Goal: Task Accomplishment & Management: Complete application form

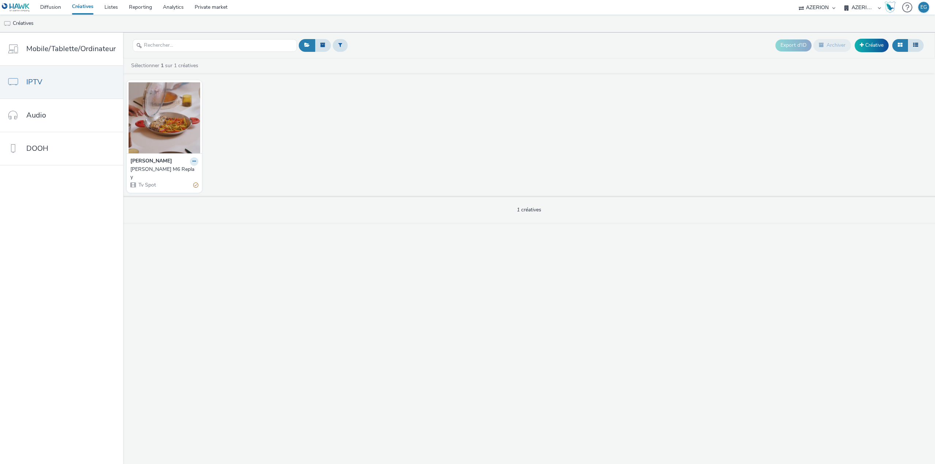
select select "79162ed7-0017-4339-93b0-3399b708648f"
click at [87, 1] on link "Créatives" at bounding box center [82, 7] width 33 height 15
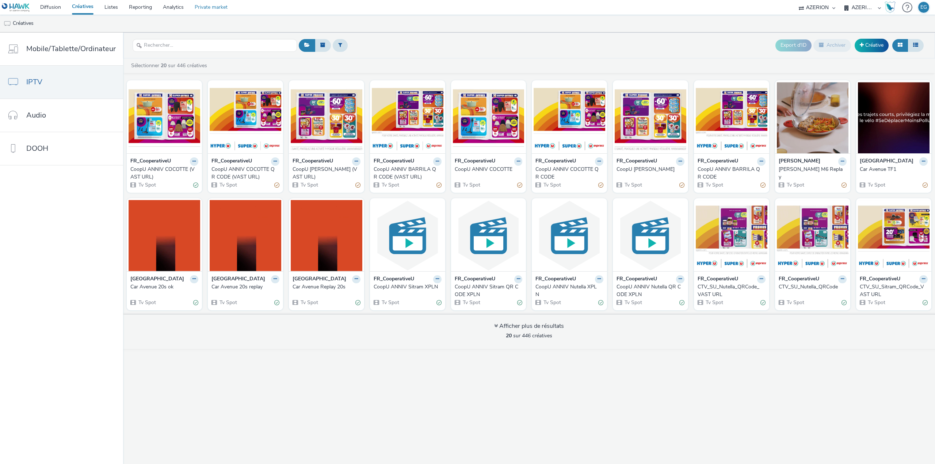
click at [211, 7] on link "Private market" at bounding box center [211, 7] width 44 height 15
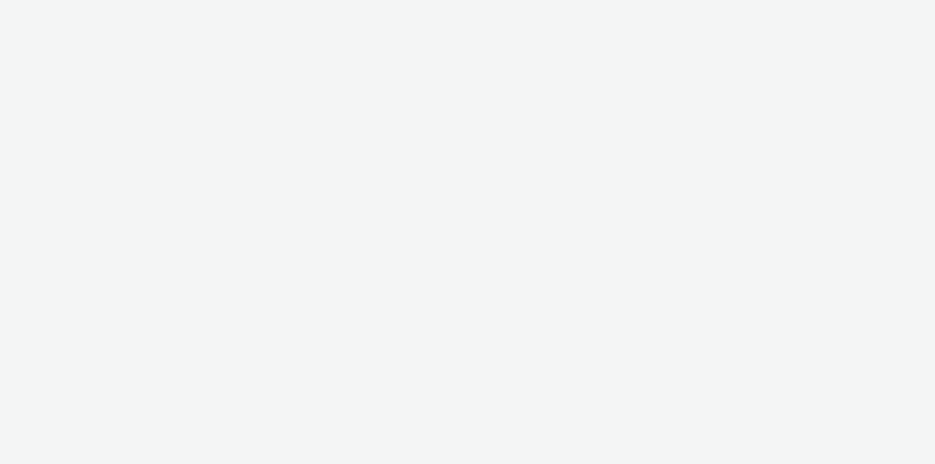
select select "79162ed7-0017-4339-93b0-3399b708648f"
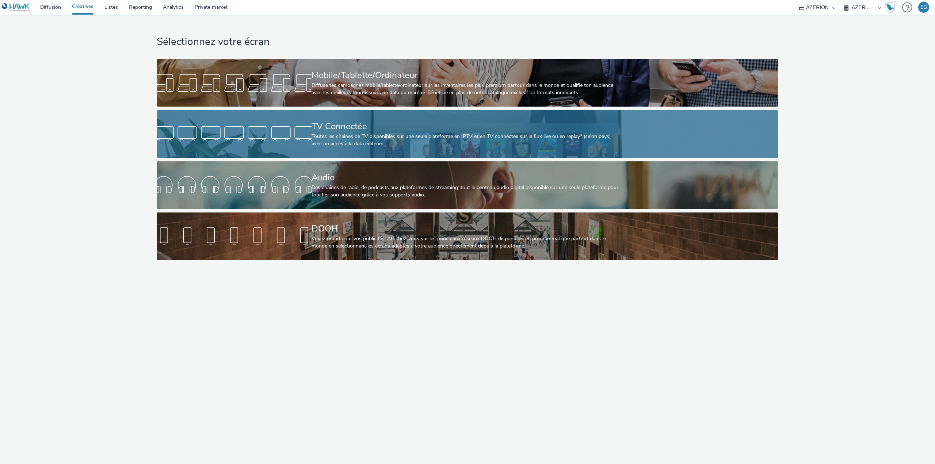
click at [355, 143] on div "Toutes les chaines de TV disponibles sur une seule plateforme en IPTV et en TV …" at bounding box center [466, 140] width 309 height 15
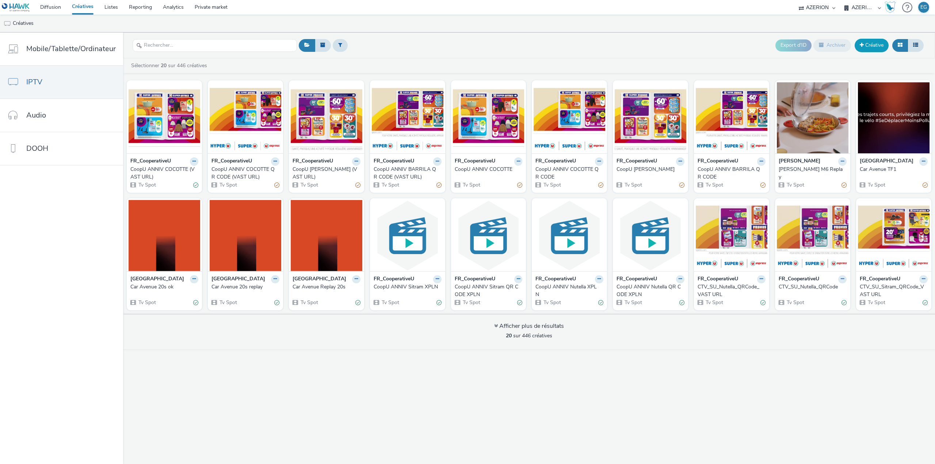
click at [873, 44] on link "Créative" at bounding box center [872, 45] width 34 height 13
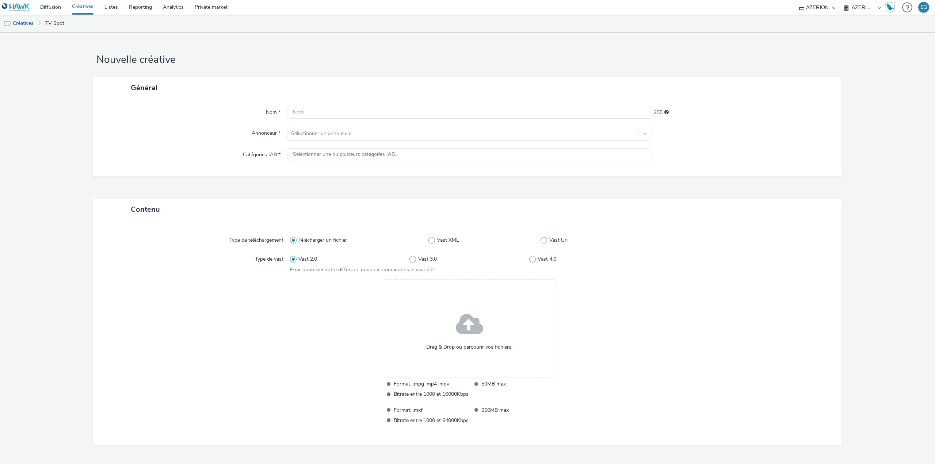
click at [541, 241] on span at bounding box center [544, 240] width 7 height 7
click at [541, 241] on input "Vast Url" at bounding box center [543, 240] width 5 height 5
radio input "false"
radio input "true"
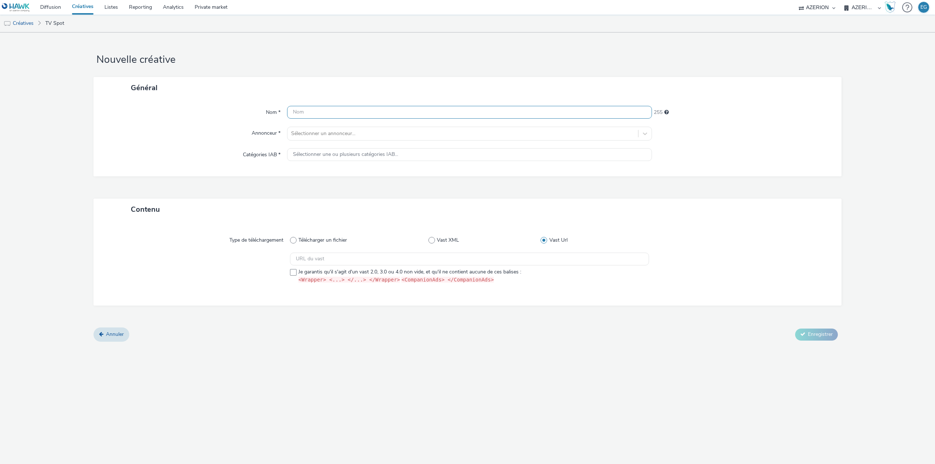
click at [313, 106] on input "text" at bounding box center [469, 112] width 365 height 13
type input "CoopU ANNIV COCOTTE QR CODE XPLN"
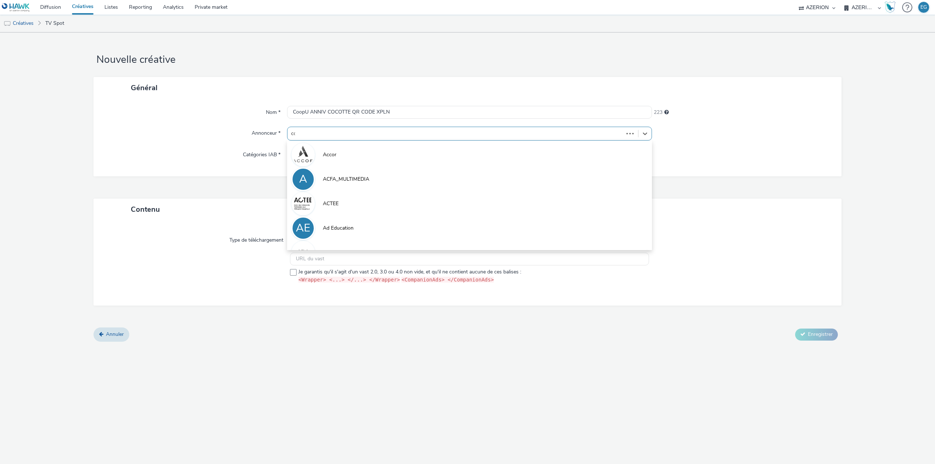
type input "coop"
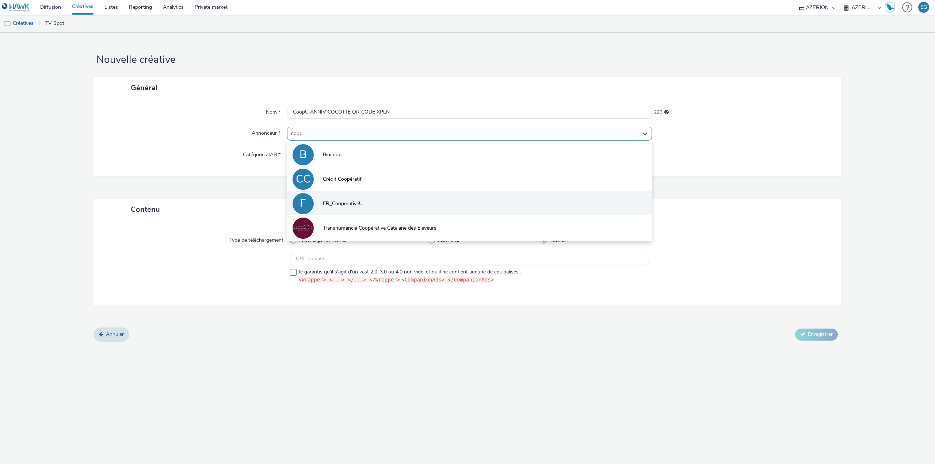
click at [336, 198] on li "F FR_CooperativeU" at bounding box center [469, 203] width 365 height 24
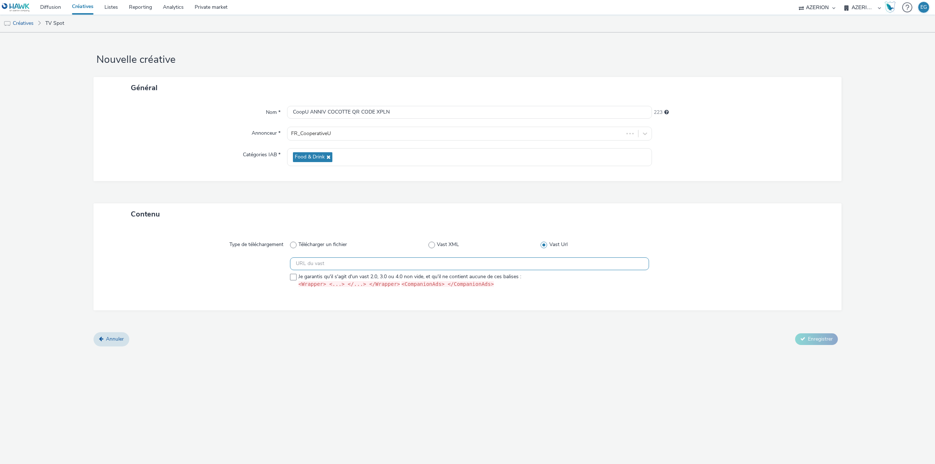
click at [323, 259] on input "text" at bounding box center [469, 264] width 359 height 13
paste input "https://vast.xpln.tech/vast?vastUrl=8jly641i2658198199&xid=heroiks&yid=azerion&…"
type input "https://vast.xpln.tech/vast?vastUrl=8jly641i2658198199&xid=heroiks&yid=azerion&…"
click at [443, 331] on div "Contenu Type de téléchargement Télécharger un fichier Vast XML Vast Url https:/…" at bounding box center [468, 267] width 748 height 129
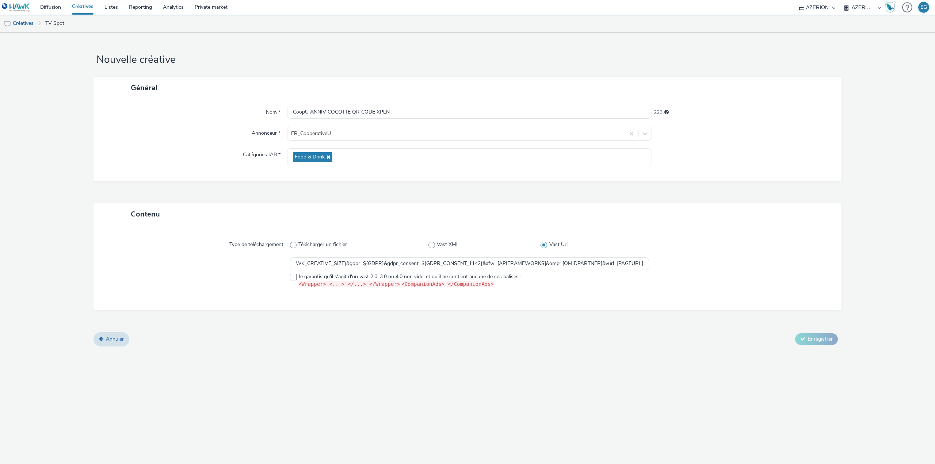
scroll to position [0, 0]
click at [296, 275] on span at bounding box center [293, 277] width 7 height 7
checkbox input "true"
click at [813, 343] on button "Enregistrer" at bounding box center [816, 340] width 43 height 12
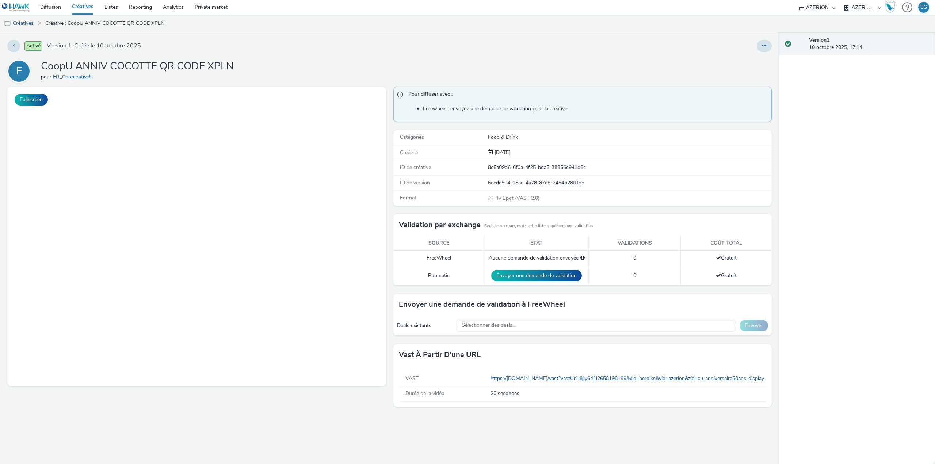
drag, startPoint x: 83, startPoint y: 9, endPoint x: 129, endPoint y: 21, distance: 47.5
click at [83, 9] on link "Créatives" at bounding box center [82, 7] width 33 height 15
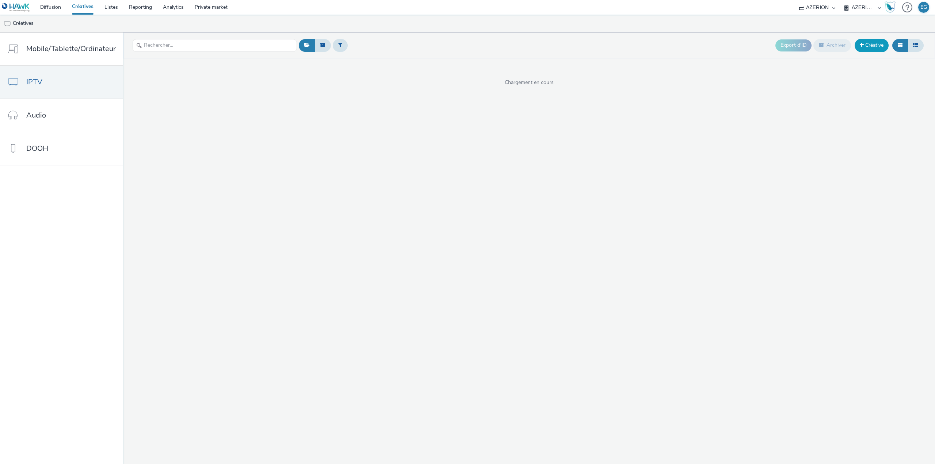
click at [867, 48] on link "Créative" at bounding box center [872, 45] width 34 height 13
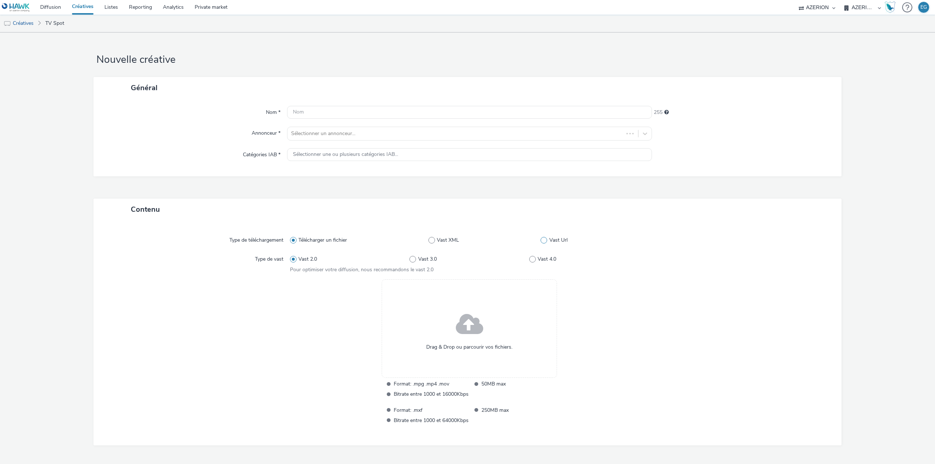
click at [544, 237] on label "Vast Url" at bounding box center [595, 240] width 108 height 7
click at [544, 238] on input "Vast Url" at bounding box center [543, 240] width 5 height 5
radio input "true"
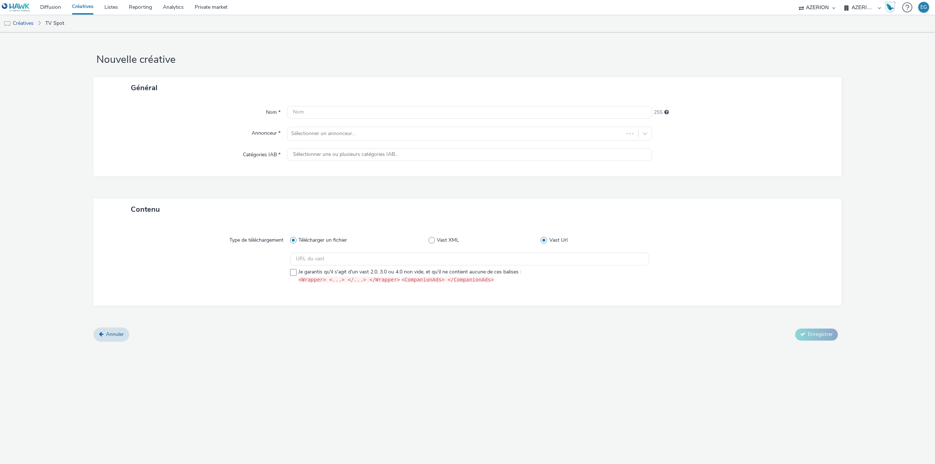
radio input "false"
click at [451, 266] on input "text" at bounding box center [469, 259] width 359 height 13
paste input "https://vast.xpln.tech/vast?vastUrl=q52b391v554811777&xid=heroiks&yid=azerion&z…"
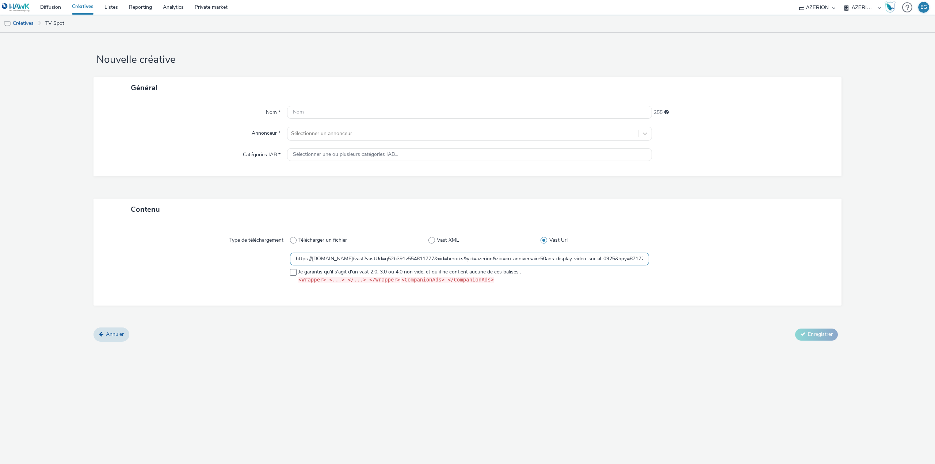
scroll to position [0, 1204]
type input "https://vast.xpln.tech/vast?vastUrl=q52b391v554811777&xid=heroiks&yid=azerion&z…"
click at [294, 277] on label "Je garantis qu'il s'agit d'un vast 2.0, 3.0 ou 4.0 non vide, et qu'il ne contie…" at bounding box center [469, 275] width 359 height 15
checkbox input "true"
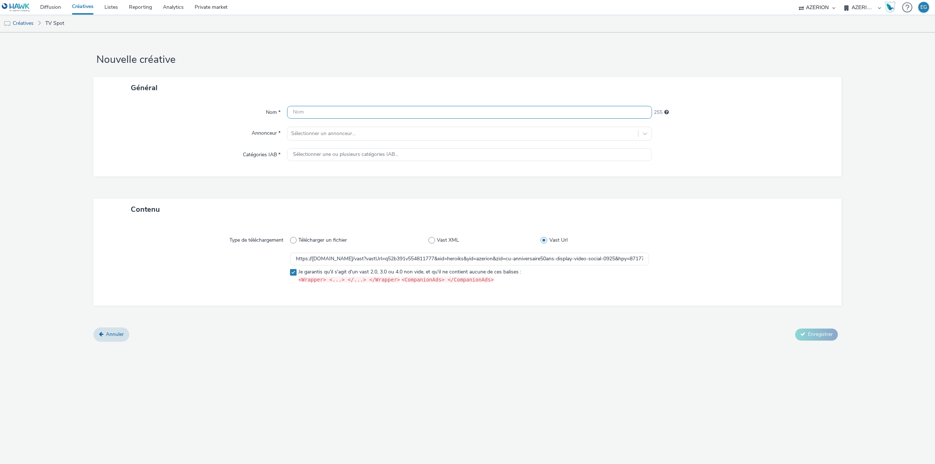
click at [327, 110] on input "text" at bounding box center [469, 112] width 365 height 13
type input "CoopU ANNIV BARILLA QR CODE XPLN"
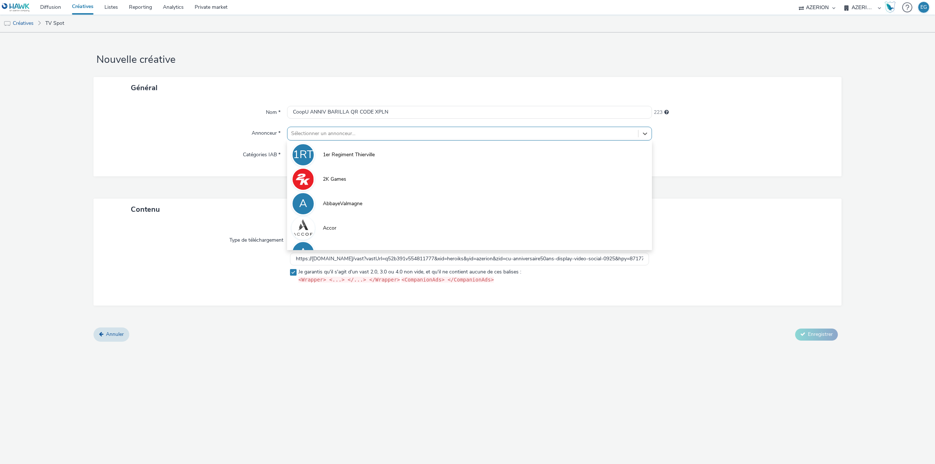
click at [322, 133] on div at bounding box center [462, 133] width 343 height 9
type input "coop"
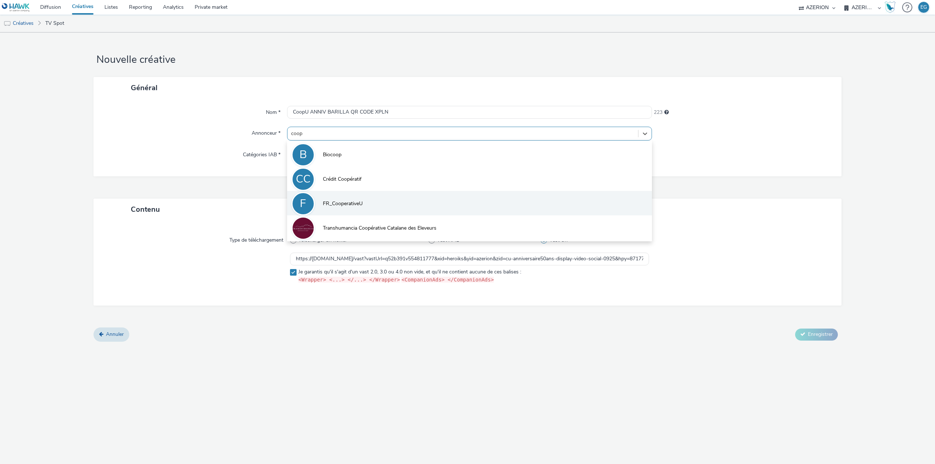
click at [336, 199] on li "F FR_CooperativeU" at bounding box center [469, 203] width 365 height 24
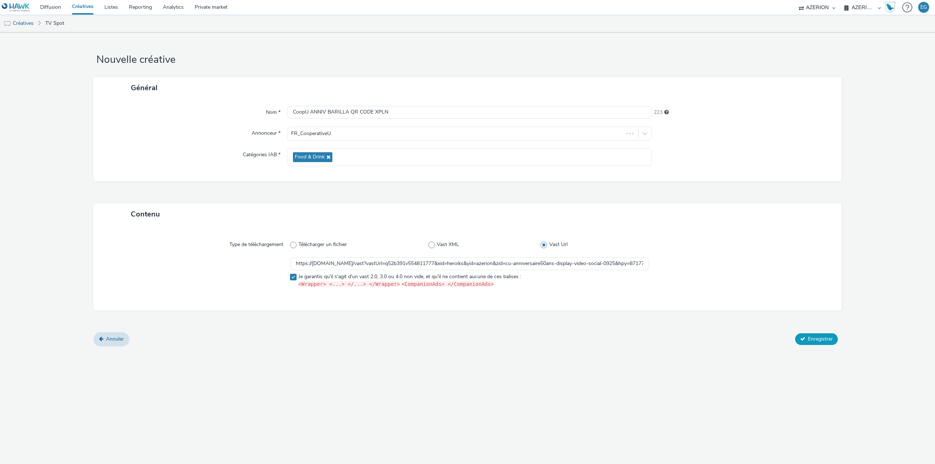
click at [818, 339] on span "Enregistrer" at bounding box center [820, 339] width 25 height 7
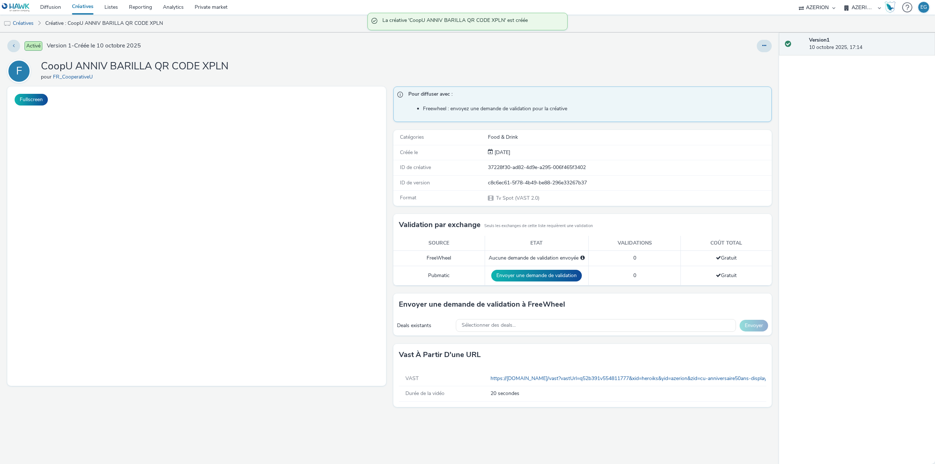
click at [79, 4] on link "Créatives" at bounding box center [82, 7] width 33 height 15
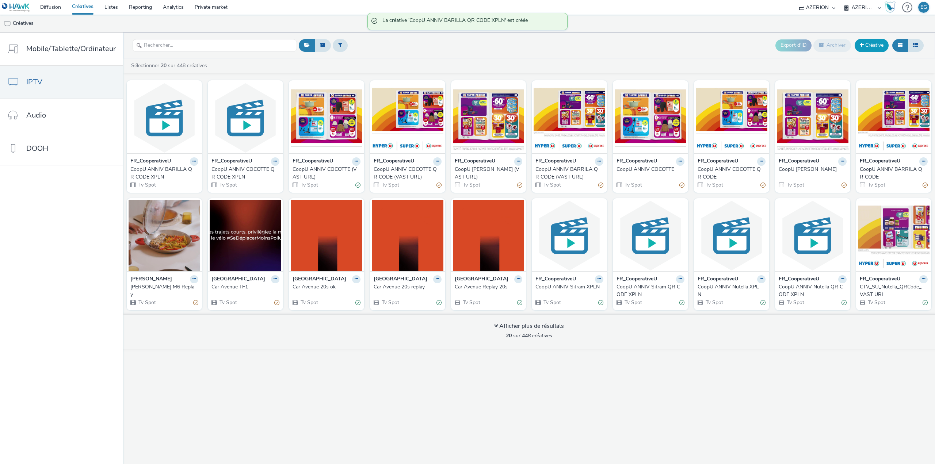
click at [862, 46] on span at bounding box center [862, 44] width 4 height 5
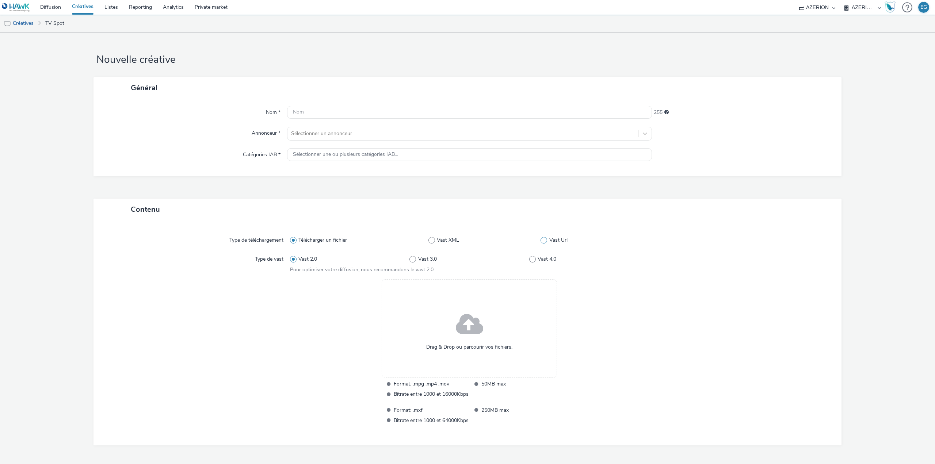
click at [549, 241] on span "Vast Url" at bounding box center [558, 240] width 18 height 7
click at [545, 241] on input "Vast Url" at bounding box center [543, 240] width 5 height 5
radio input "false"
radio input "true"
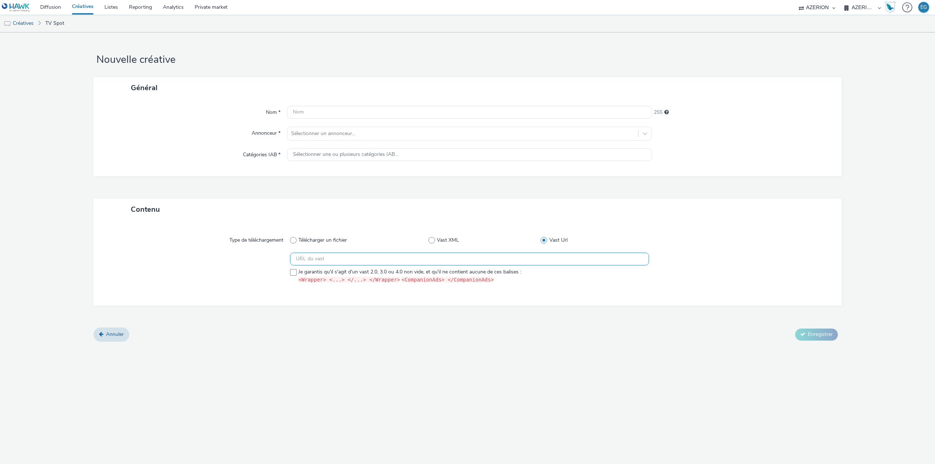
click at [310, 260] on input "text" at bounding box center [469, 259] width 359 height 13
paste input "https://vast.xpln.tech/vast?vastUrl=tzsq264y-490942513&xid=heroiks&yid=azerion&…"
type input "https://vast.xpln.tech/vast?vastUrl=tzsq264y-490942513&xid=heroiks&yid=azerion&…"
click at [294, 274] on span at bounding box center [293, 272] width 7 height 7
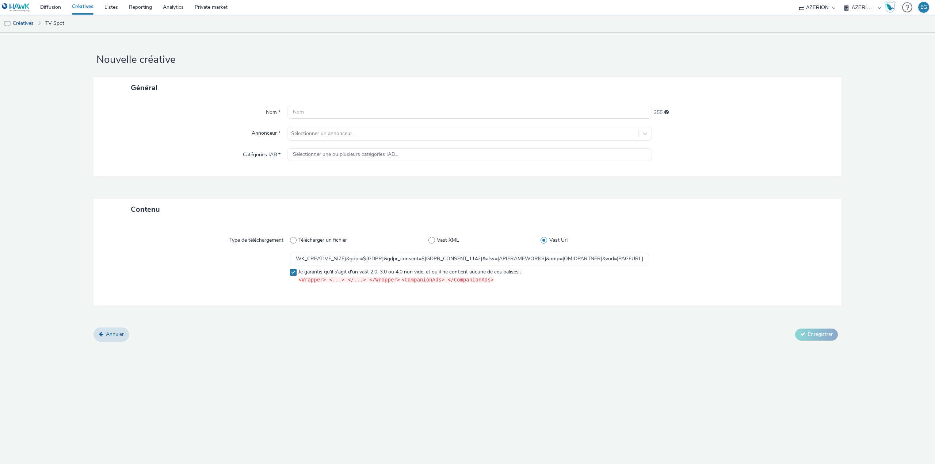
checkbox input "true"
click at [317, 106] on input "text" at bounding box center [469, 112] width 365 height 13
type input "CoopU ANNIV COCOTTE XPLN"
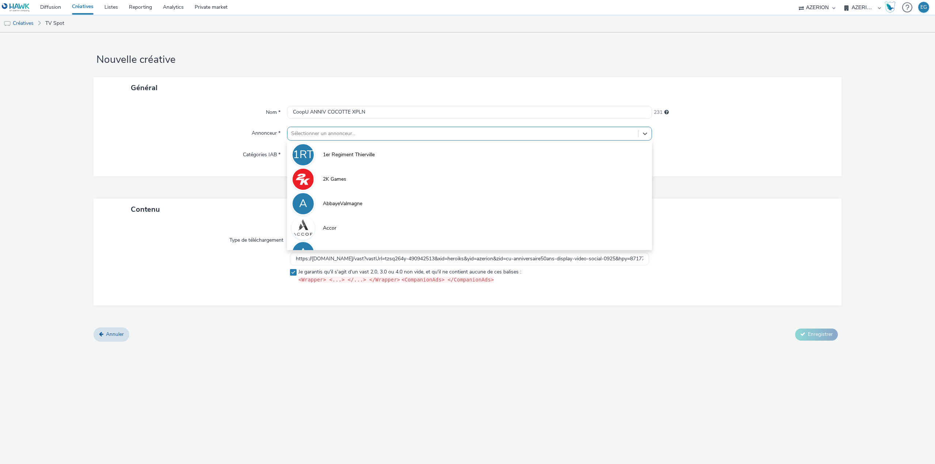
click at [334, 132] on div at bounding box center [462, 133] width 343 height 9
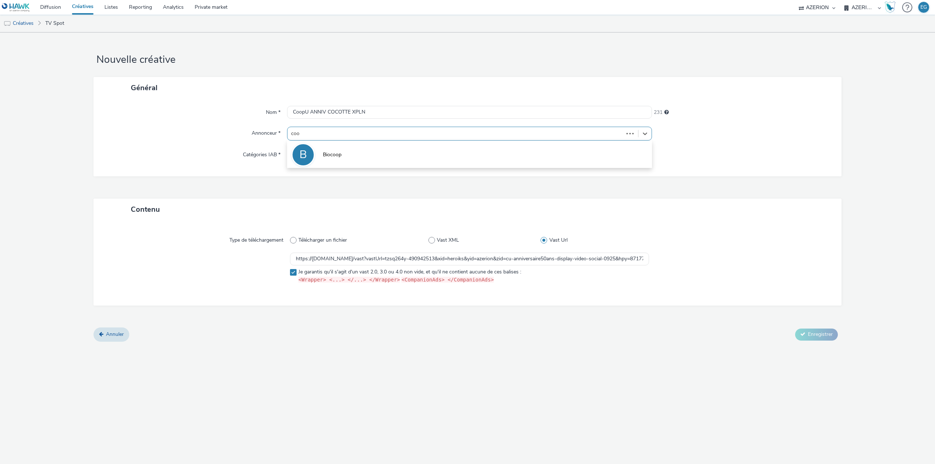
type input "coop"
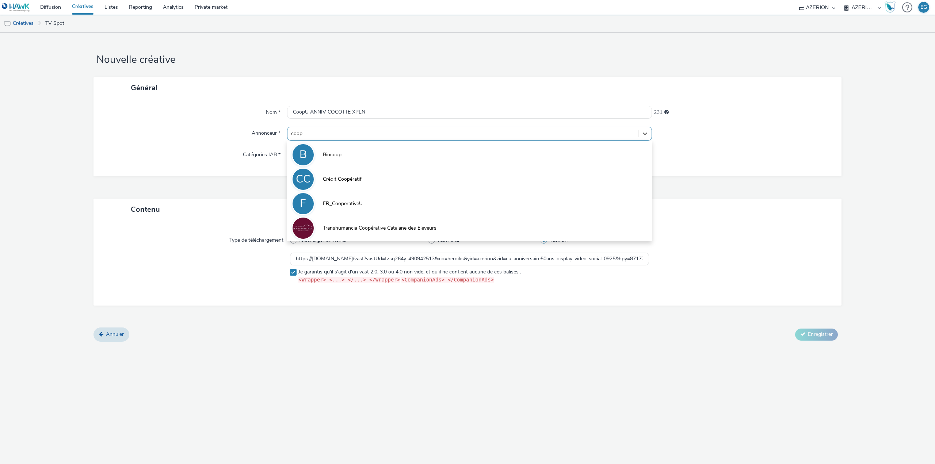
click at [346, 202] on span "FR_CooperativeU" at bounding box center [343, 203] width 40 height 7
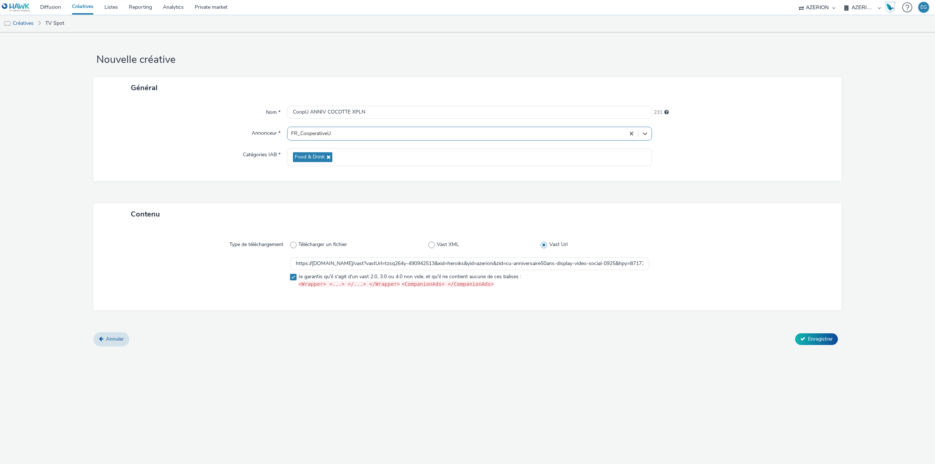
click at [816, 346] on form "Nouvelle créative Général Nom * CoopU ANNIV COCOTTE XPLN 231 Annonceur * option…" at bounding box center [467, 192] width 935 height 319
click at [820, 339] on span "Enregistrer" at bounding box center [820, 339] width 25 height 7
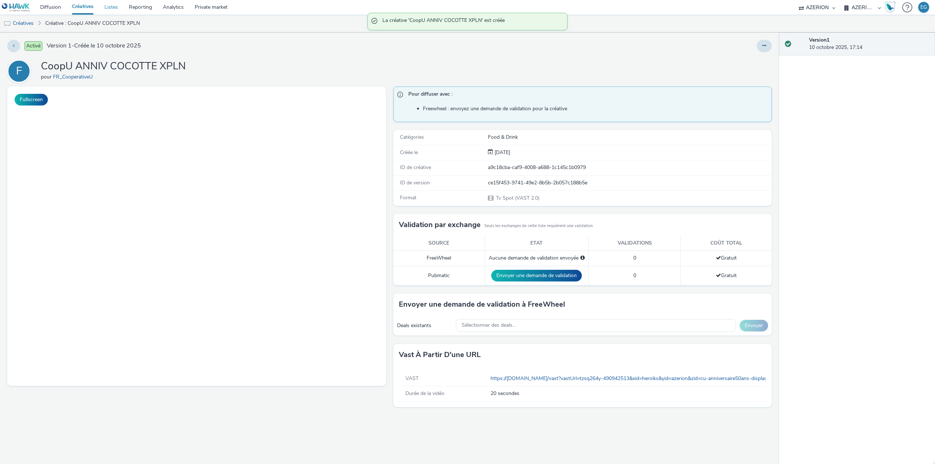
drag, startPoint x: 88, startPoint y: 7, endPoint x: 107, endPoint y: 11, distance: 19.9
click at [88, 7] on link "Créatives" at bounding box center [82, 7] width 33 height 15
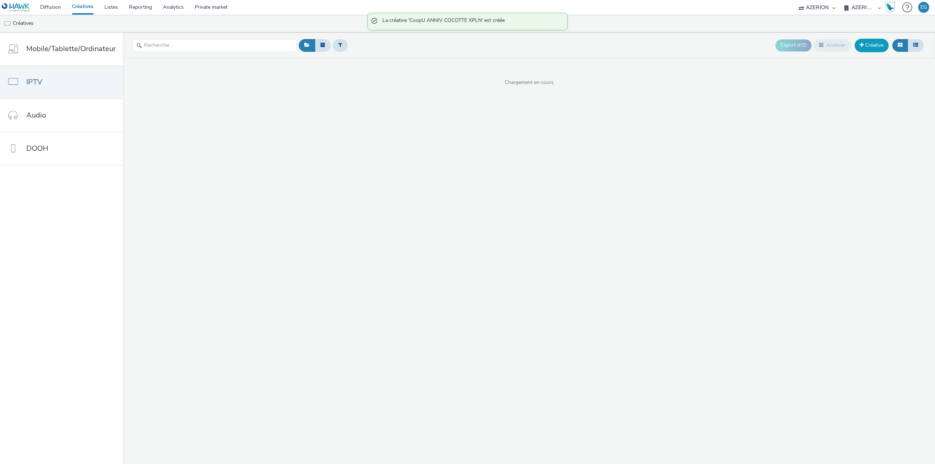
click at [877, 45] on link "Créative" at bounding box center [872, 45] width 34 height 13
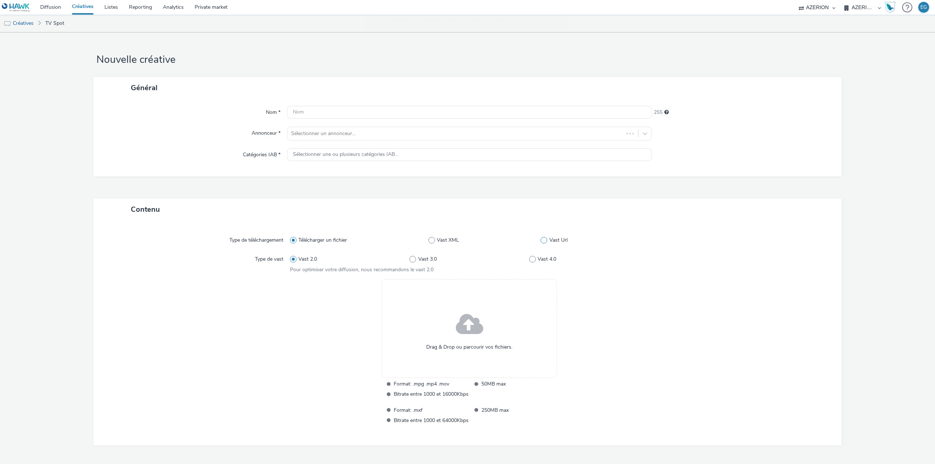
click at [541, 242] on span at bounding box center [544, 240] width 7 height 7
click at [541, 242] on input "Vast Url" at bounding box center [543, 240] width 5 height 5
radio input "true"
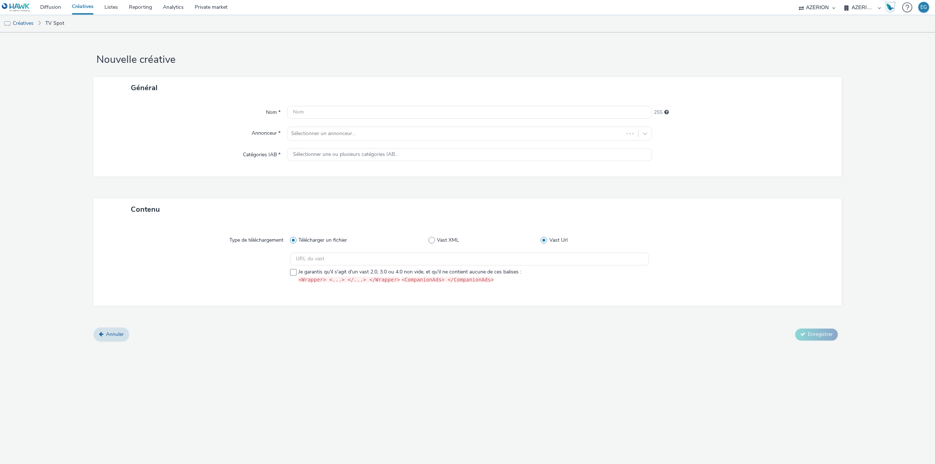
radio input "false"
click at [500, 259] on input "text" at bounding box center [469, 259] width 359 height 13
paste input "https://vast.xpln.tech/vast?vastUrl=ruj5tjuq-3801503934&xid=heroiks&yid=azerion…"
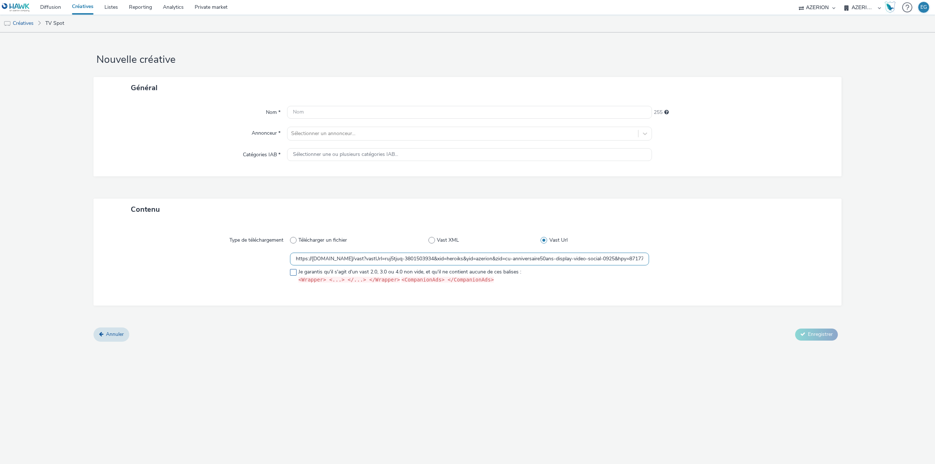
scroll to position [0, 1204]
type input "https://vast.xpln.tech/vast?vastUrl=ruj5tjuq-3801503934&xid=heroiks&yid=azerion…"
click at [295, 272] on span at bounding box center [293, 272] width 7 height 7
checkbox input "true"
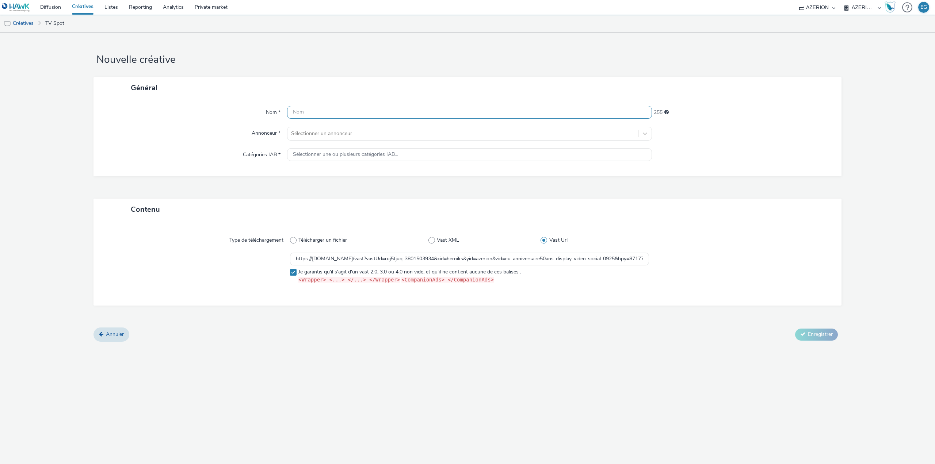
click at [314, 116] on input "text" at bounding box center [469, 112] width 365 height 13
type input "CoopU ANNIV BARILLA XPLN"
click at [316, 136] on div at bounding box center [462, 133] width 343 height 9
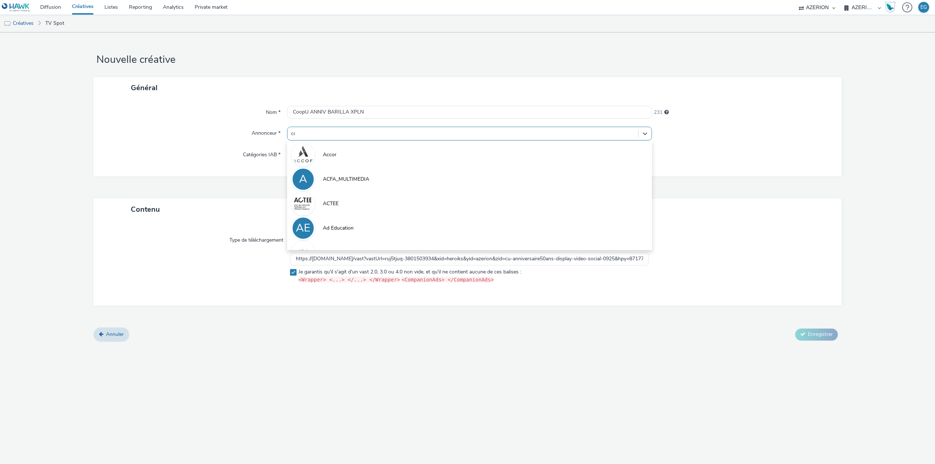
type input "coo"
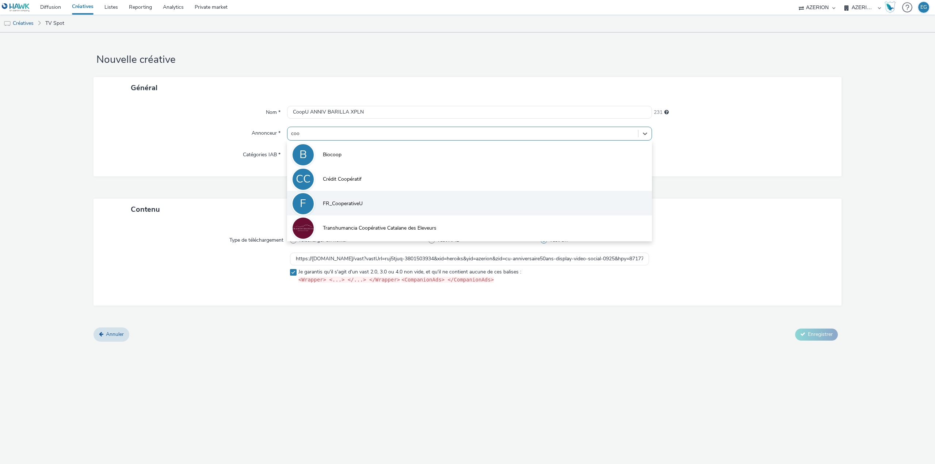
click at [333, 203] on span "FR_CooperativeU" at bounding box center [343, 203] width 40 height 7
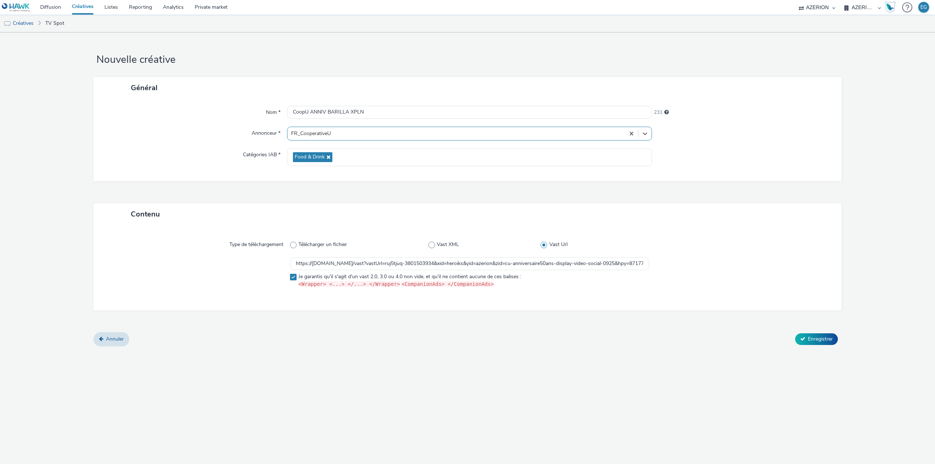
click at [396, 345] on div "Annuler Enregistrer" at bounding box center [468, 339] width 748 height 13
click at [809, 342] on span "Enregistrer" at bounding box center [820, 339] width 25 height 7
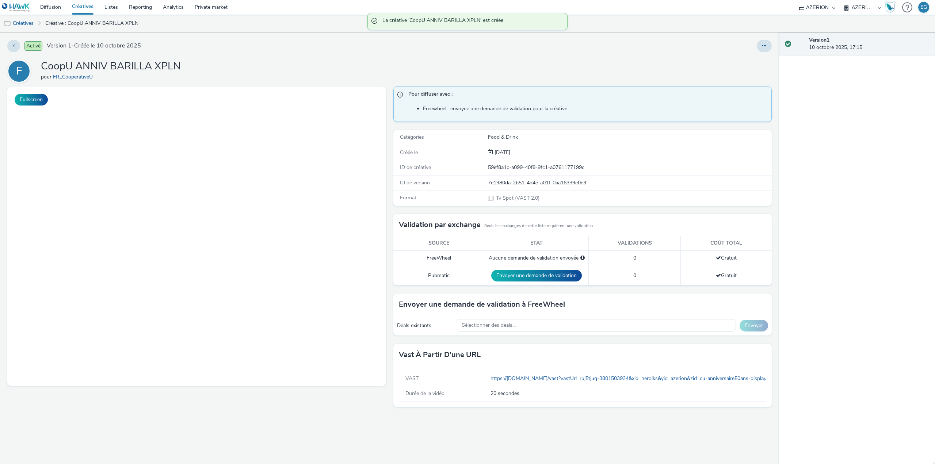
click at [270, 69] on div "F CoopU ANNIV BARILLA XPLN pour FR_CooperativeU" at bounding box center [389, 71] width 765 height 23
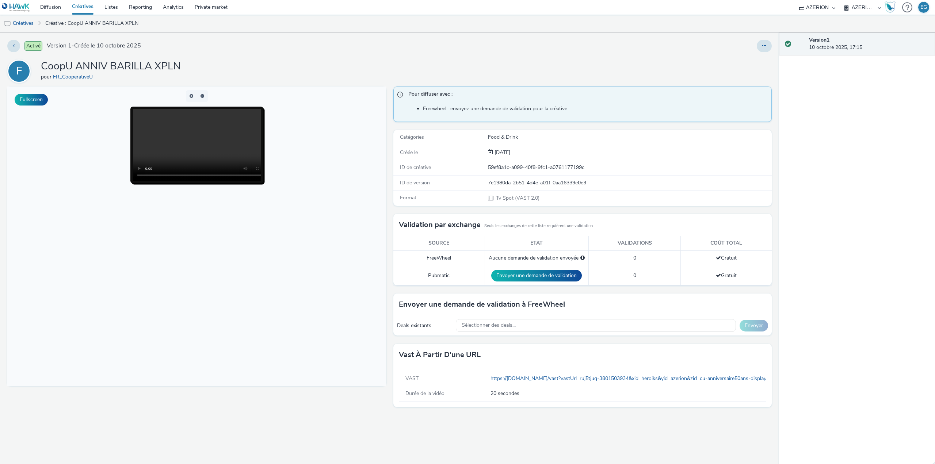
click at [79, 6] on link "Créatives" at bounding box center [82, 7] width 33 height 15
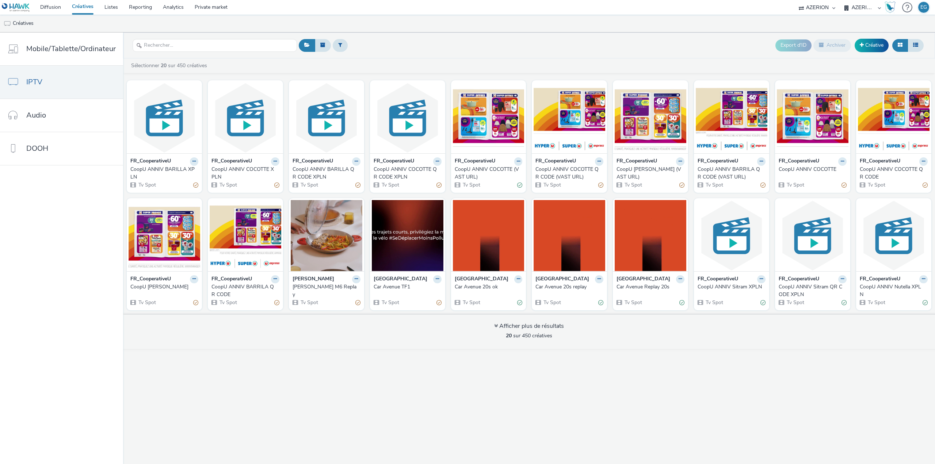
click at [351, 23] on ul "Créatives" at bounding box center [467, 24] width 935 height 18
click at [872, 41] on link "Créative" at bounding box center [872, 45] width 34 height 13
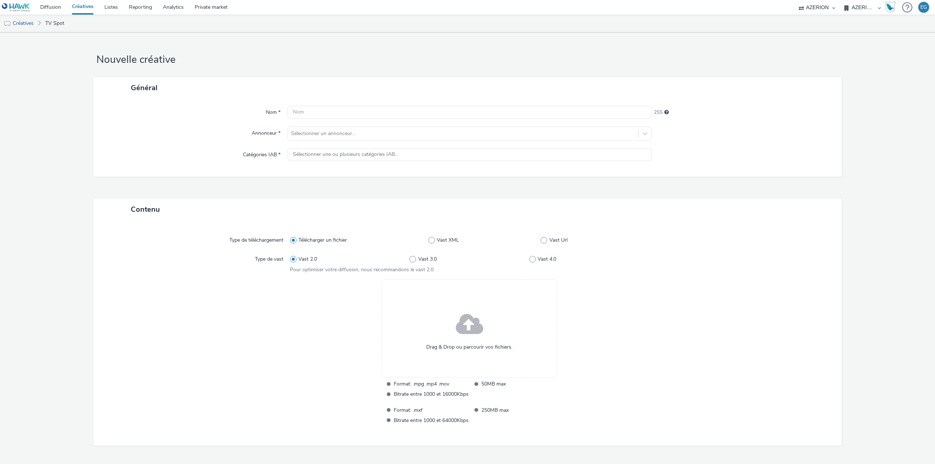
click at [457, 331] on span at bounding box center [469, 324] width 27 height 37
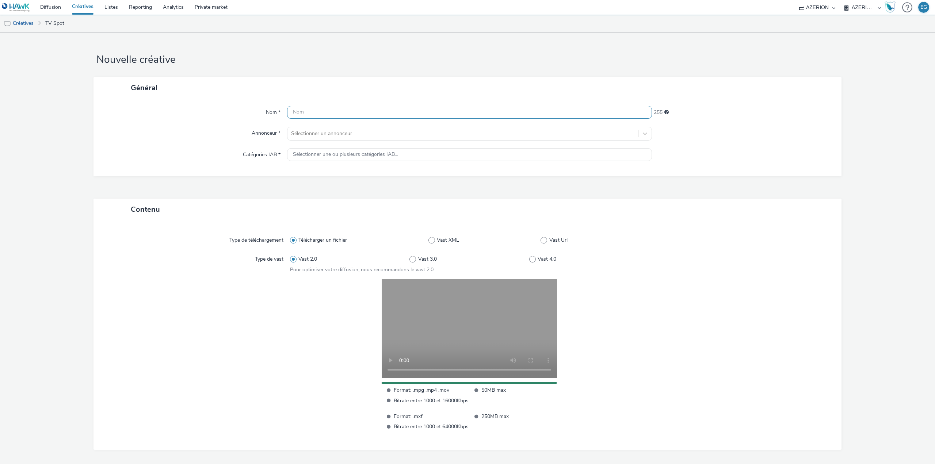
click at [363, 114] on input "text" at bounding box center [469, 112] width 365 height 13
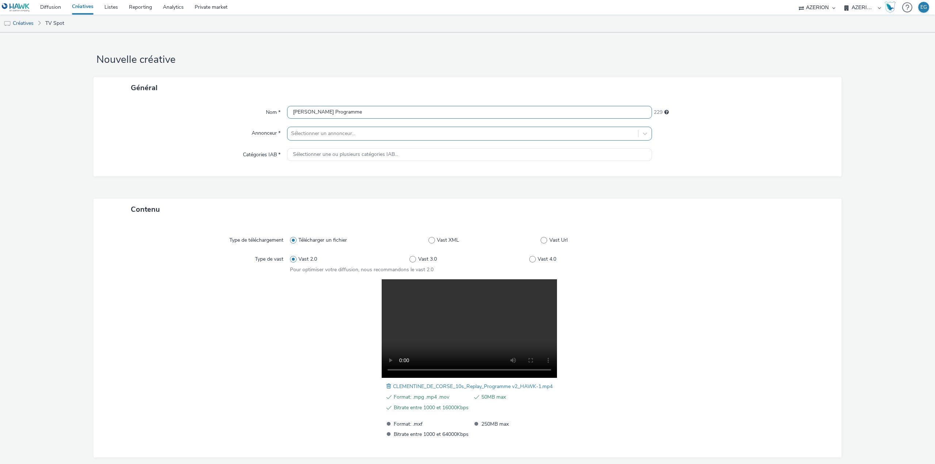
type input "Clementine Corse Programme"
click at [349, 133] on div at bounding box center [462, 133] width 343 height 9
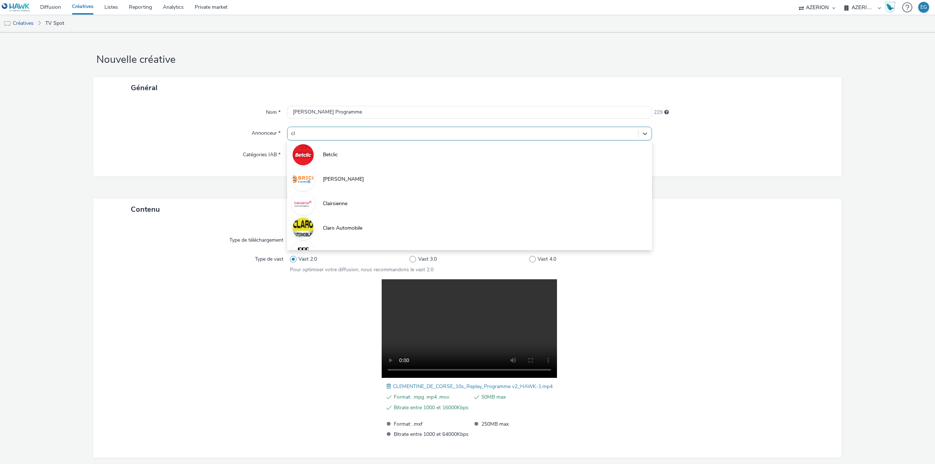
type input "clé"
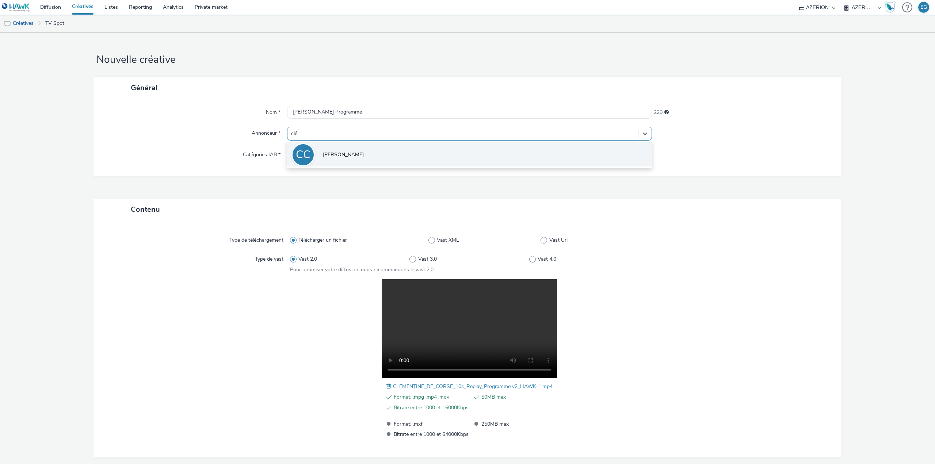
click at [347, 159] on span "Clémentine Corse" at bounding box center [343, 154] width 41 height 7
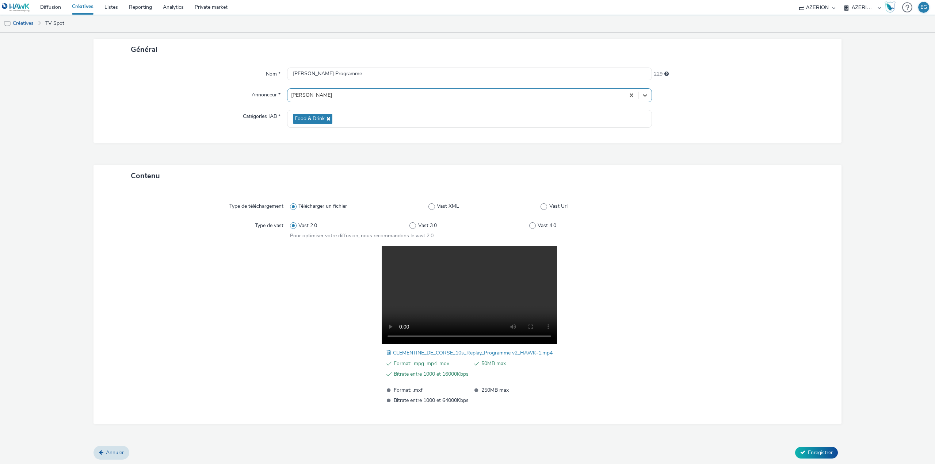
scroll to position [39, 0]
click at [808, 450] on span "Enregistrer" at bounding box center [820, 452] width 25 height 7
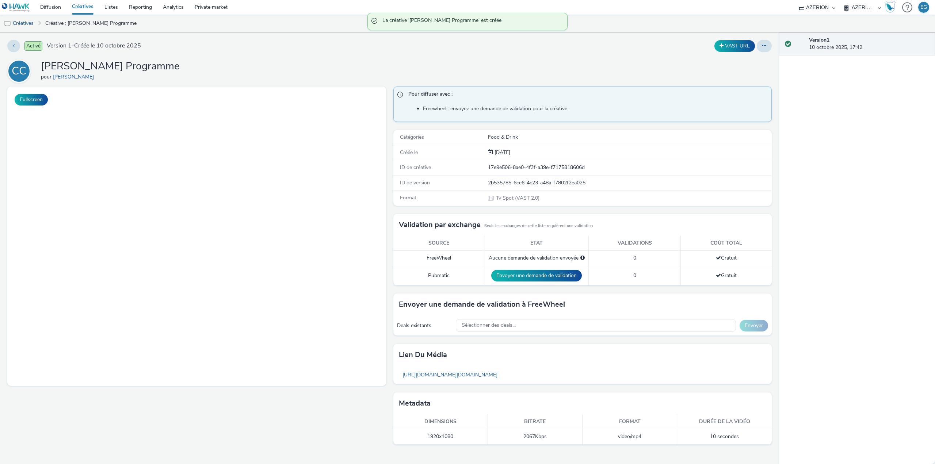
click at [85, 5] on link "Créatives" at bounding box center [82, 7] width 33 height 15
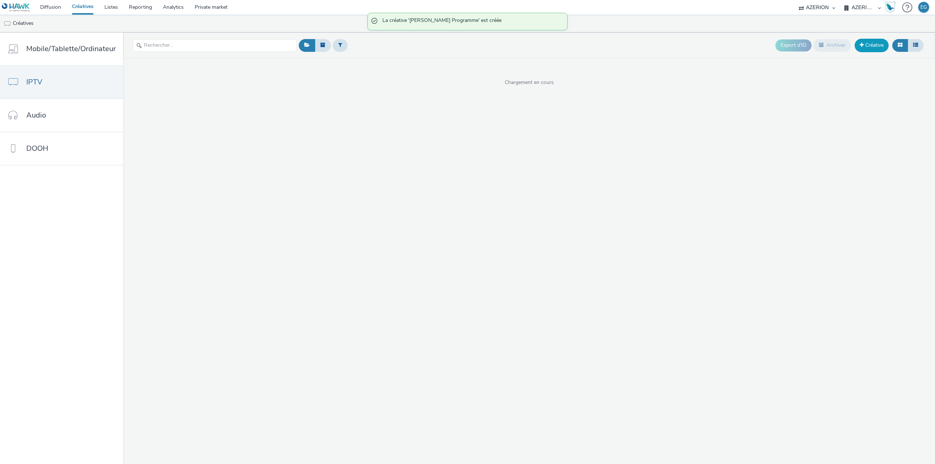
click at [873, 45] on link "Créative" at bounding box center [872, 45] width 34 height 13
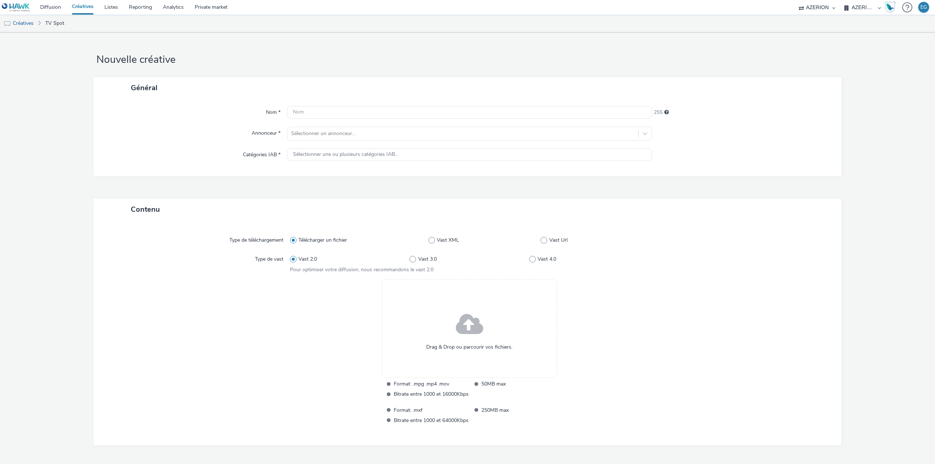
click at [328, 106] on div "Nom * 255 Annonceur * Sélectionner un annonceur... Catégories IAB * Sélectionne…" at bounding box center [468, 138] width 748 height 78
click at [328, 111] on input "text" at bounding box center [469, 112] width 365 height 13
click at [453, 351] on div "Drag & Drop ou parcourir vos fichiers." at bounding box center [469, 328] width 175 height 99
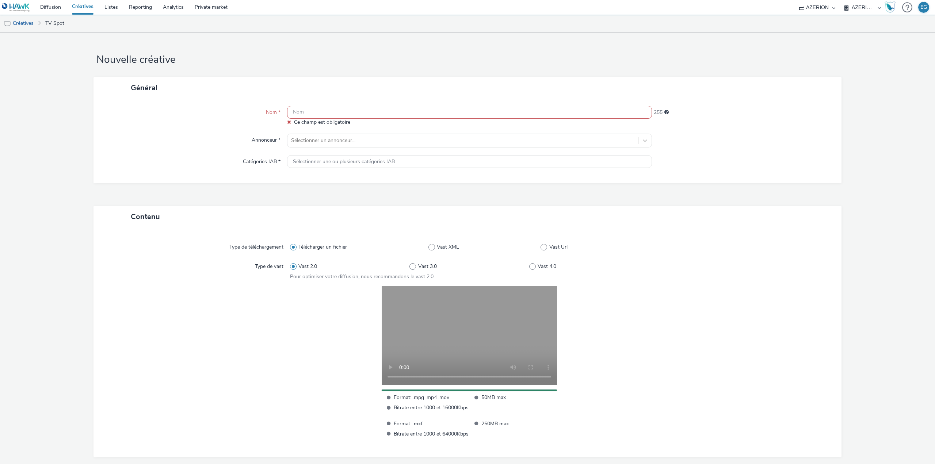
click at [362, 111] on input "text" at bounding box center [469, 112] width 365 height 13
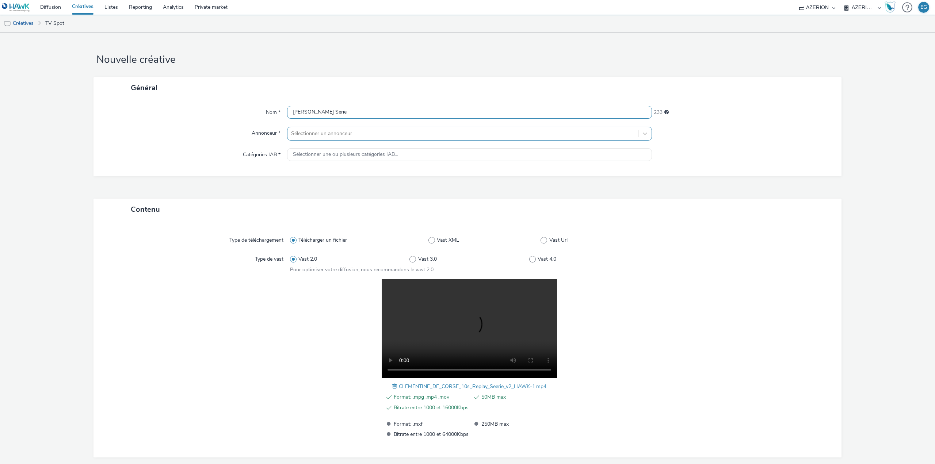
type input "Clementine Corse Serie"
click at [321, 131] on div at bounding box center [462, 133] width 343 height 9
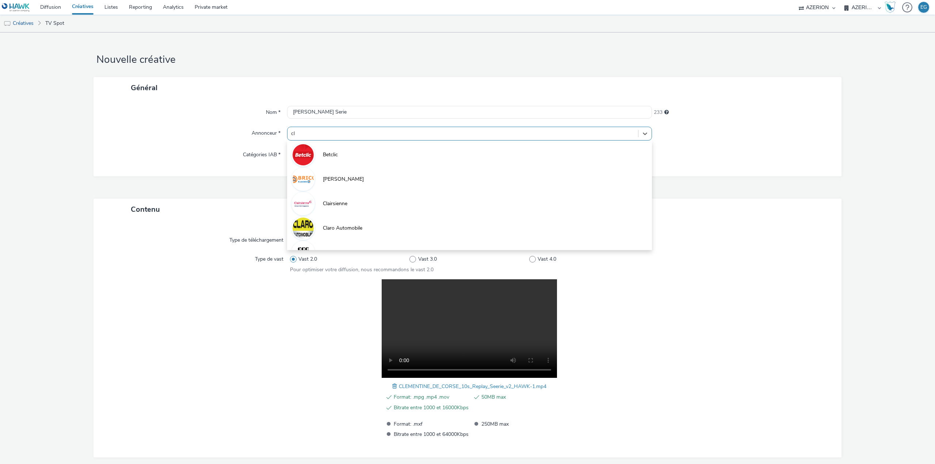
type input "clé"
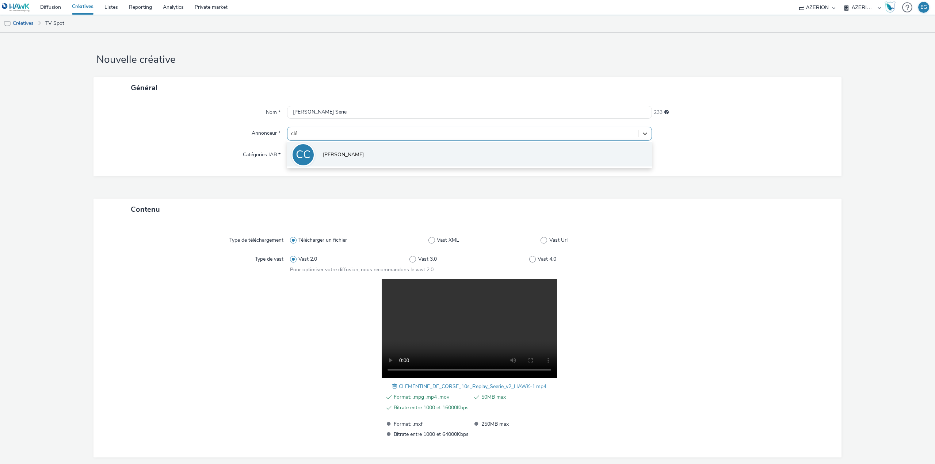
click at [320, 159] on li "CC Clémentine Corse" at bounding box center [469, 154] width 365 height 24
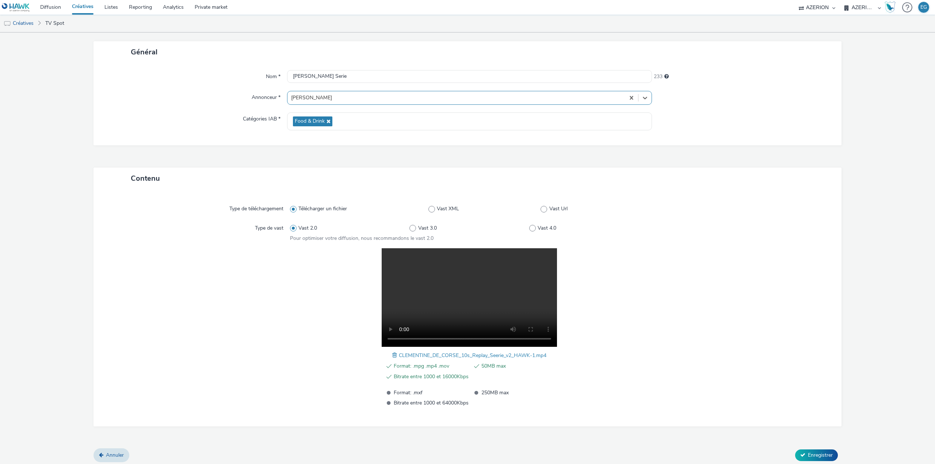
scroll to position [39, 0]
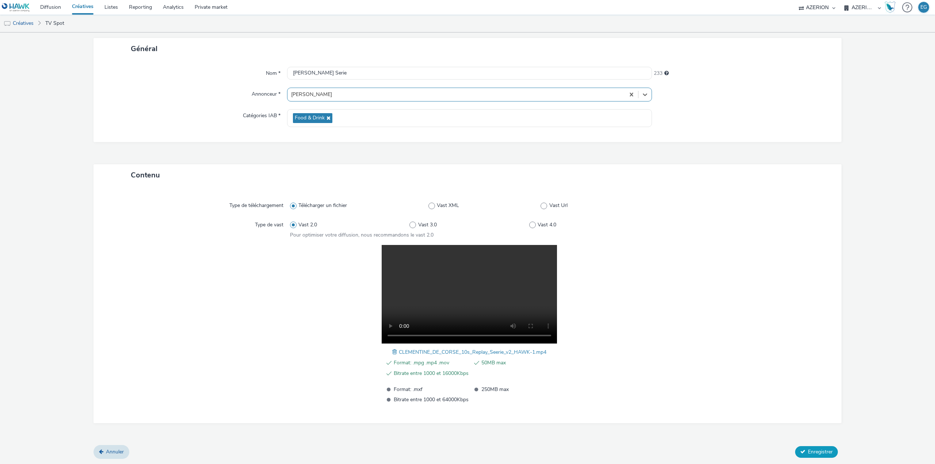
click at [825, 451] on span "Enregistrer" at bounding box center [820, 452] width 25 height 7
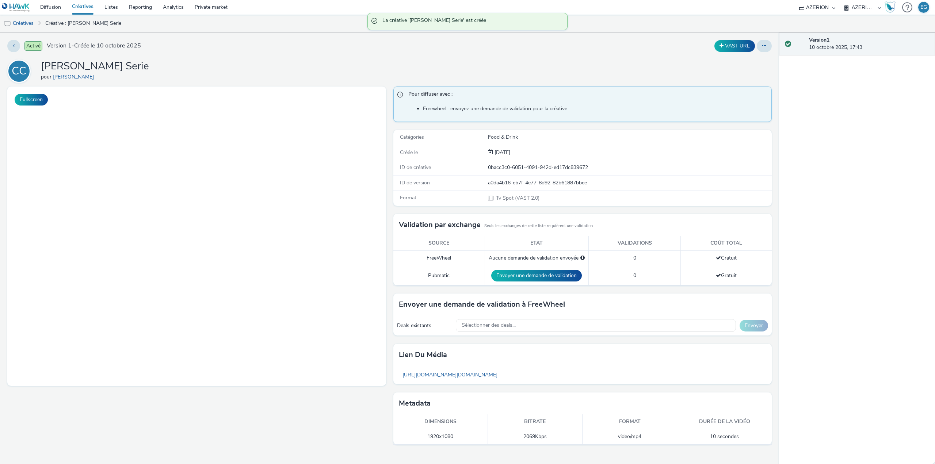
drag, startPoint x: 148, startPoint y: 68, endPoint x: 104, endPoint y: 64, distance: 43.6
click at [104, 64] on div "CC Clementine Corse Serie pour Clémentine Corse" at bounding box center [389, 71] width 765 height 23
click at [104, 64] on h1 "Clementine Corse Serie" at bounding box center [95, 67] width 108 height 14
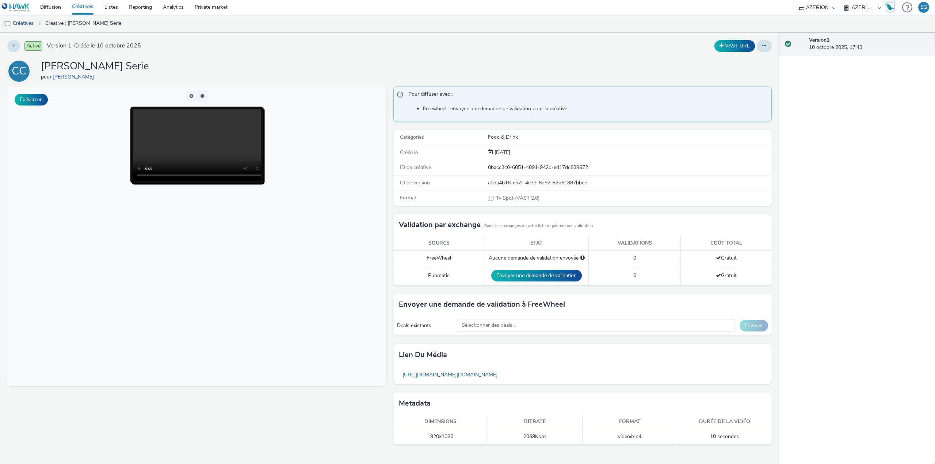
click at [82, 7] on link "Créatives" at bounding box center [82, 7] width 33 height 15
